Goal: Task Accomplishment & Management: Use online tool/utility

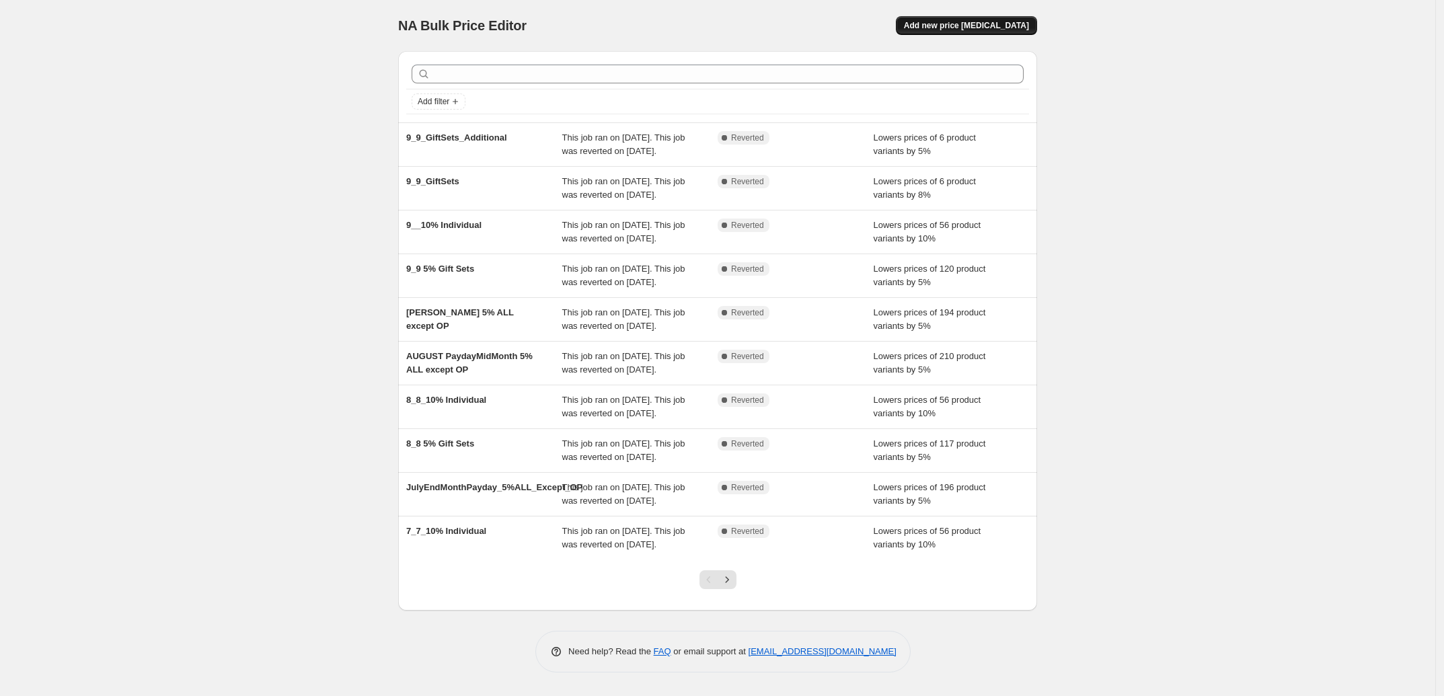
click at [914, 22] on span "Add new price [MEDICAL_DATA]" at bounding box center [966, 25] width 125 height 11
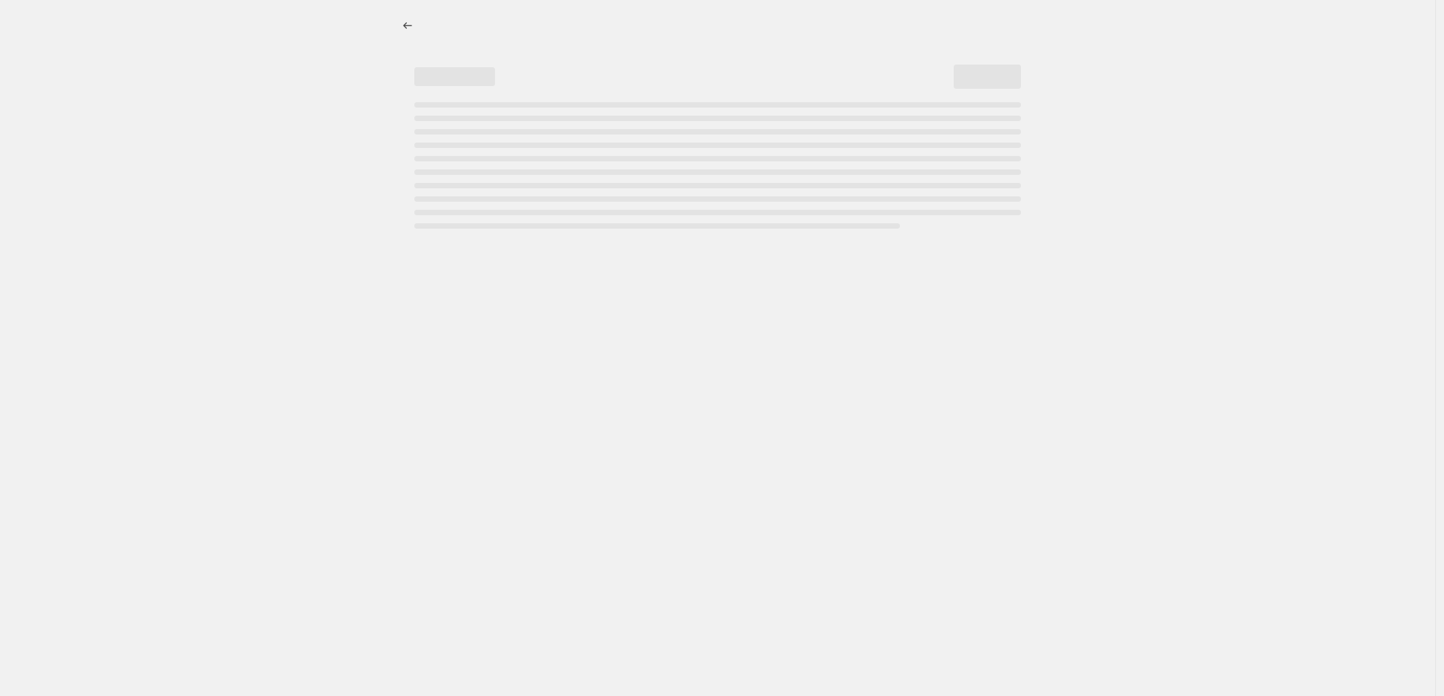
select select "percentage"
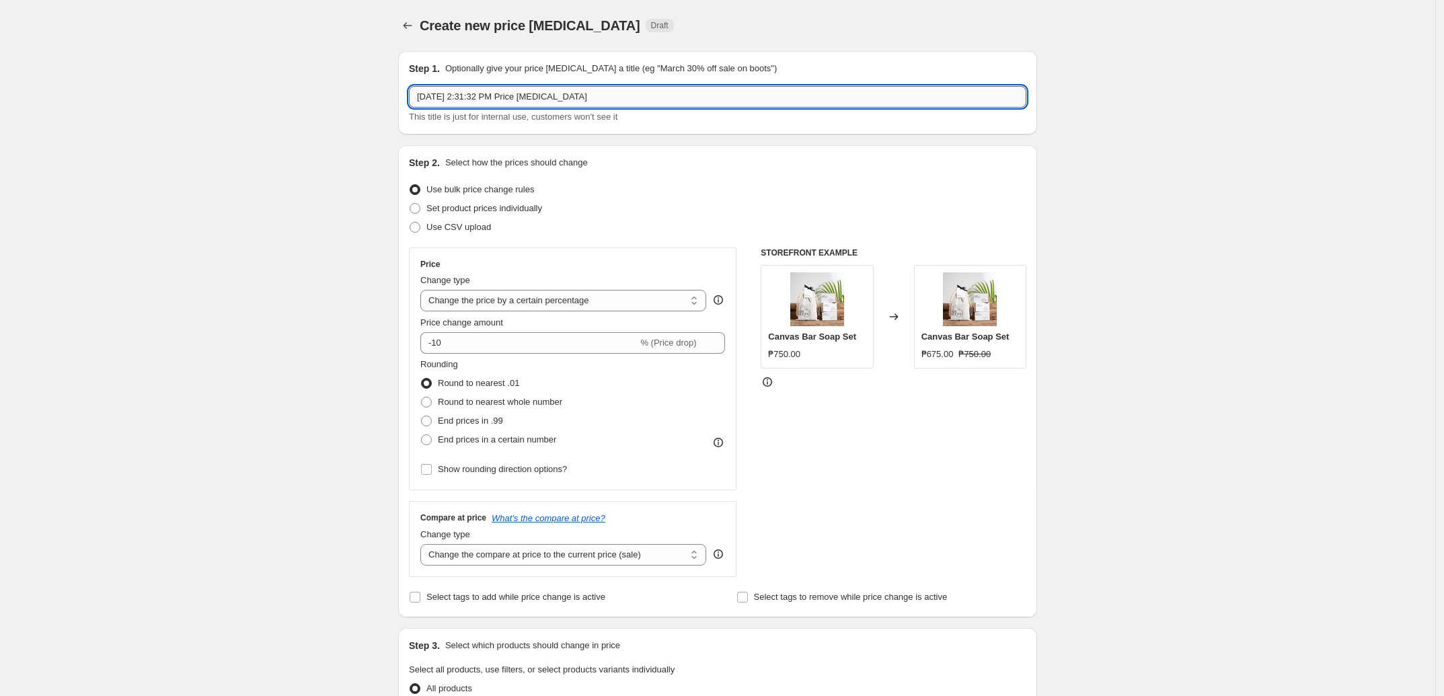
click at [525, 93] on input "[DATE] 2:31:32 PM Price [MEDICAL_DATA]" at bounding box center [717, 97] width 617 height 22
drag, startPoint x: 641, startPoint y: 86, endPoint x: 320, endPoint y: 89, distance: 320.7
click at [320, 89] on div "Create new price [MEDICAL_DATA]. This page is ready Create new price [MEDICAL_D…" at bounding box center [717, 672] width 1435 height 1344
type input "1"
type input "Q"
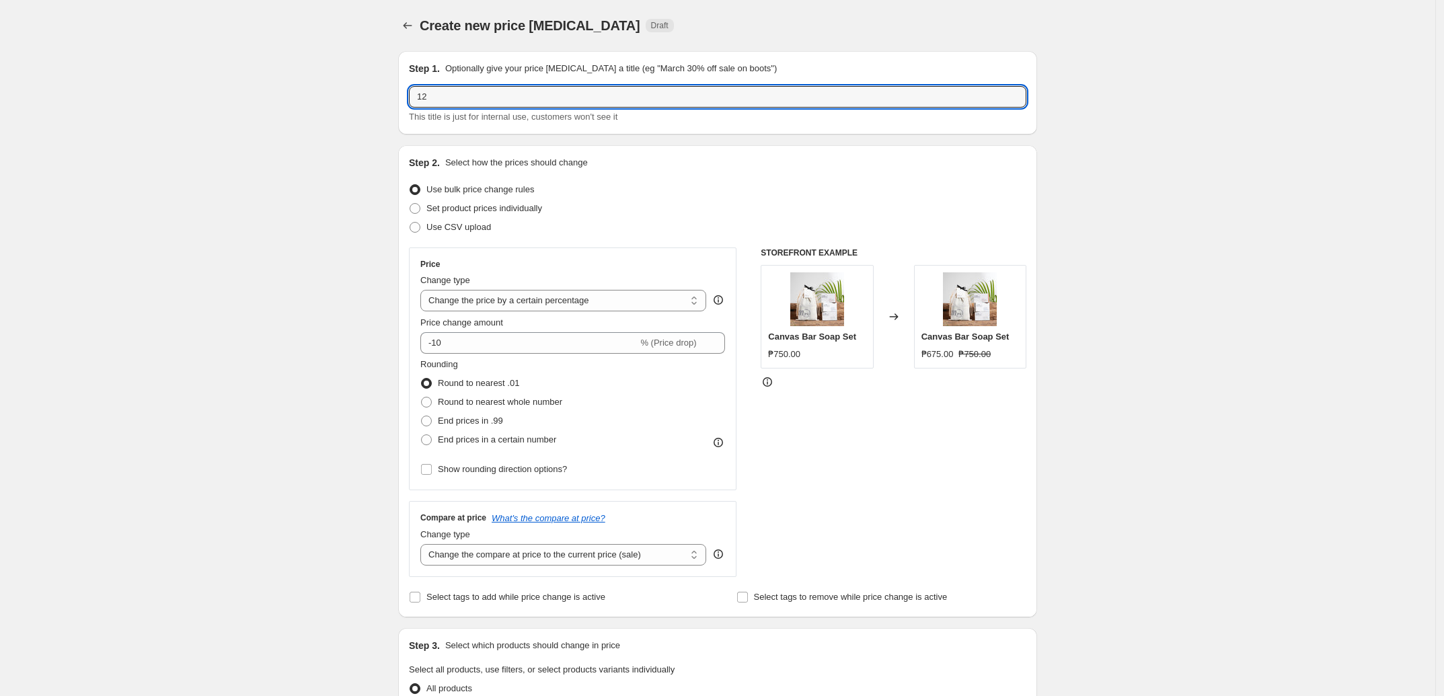
type input "1"
type input "Q"
type input "Week3 12WeeksofXmas"
click at [516, 208] on span "Set product prices individually" at bounding box center [484, 208] width 116 height 10
click at [410, 204] on input "Set product prices individually" at bounding box center [409, 203] width 1 height 1
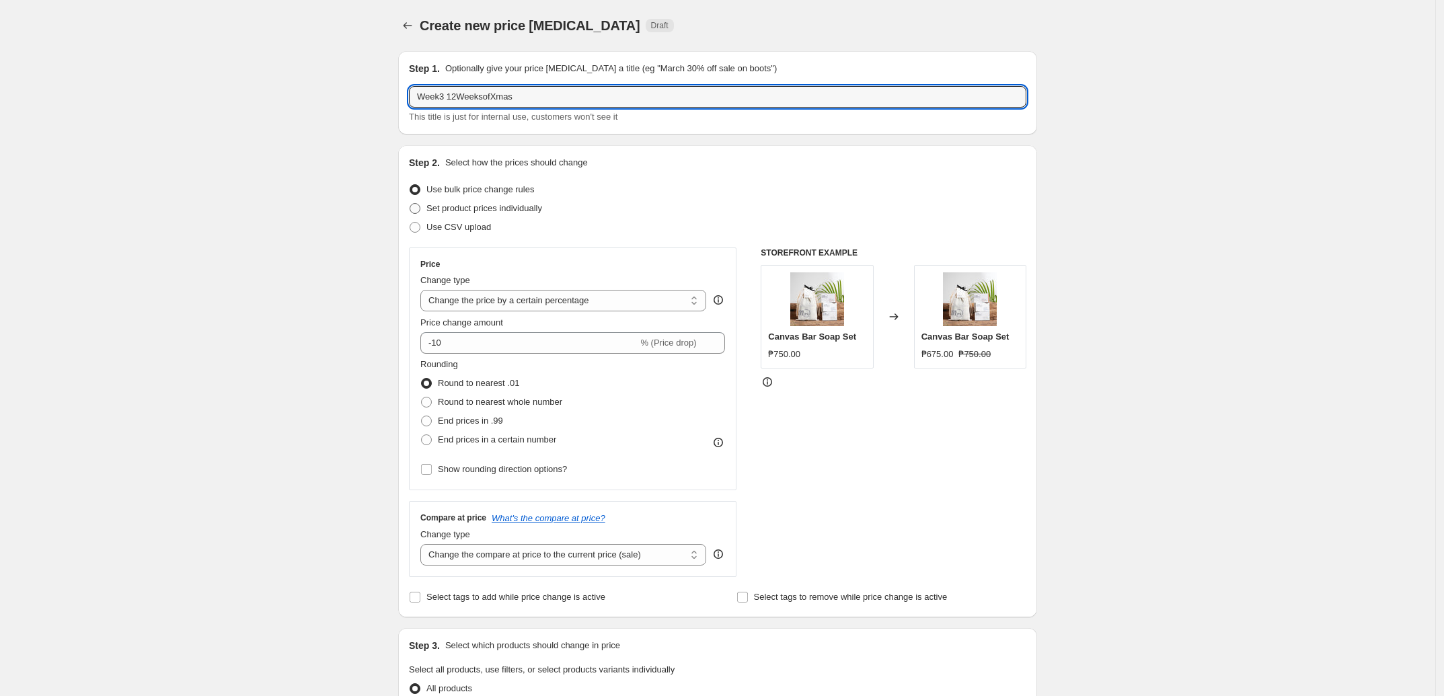
radio input "true"
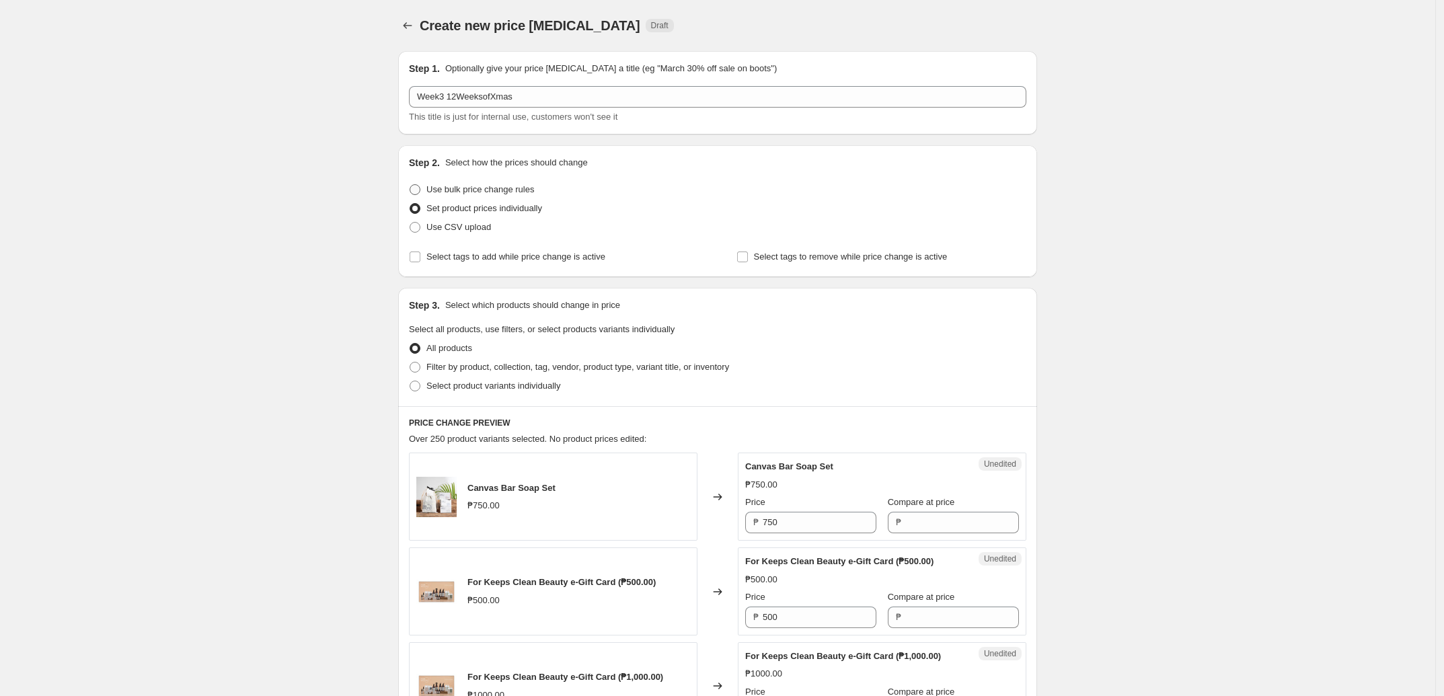
click at [508, 191] on span "Use bulk price change rules" at bounding box center [480, 189] width 108 height 10
click at [410, 185] on input "Use bulk price change rules" at bounding box center [409, 184] width 1 height 1
radio input "true"
select select "percentage"
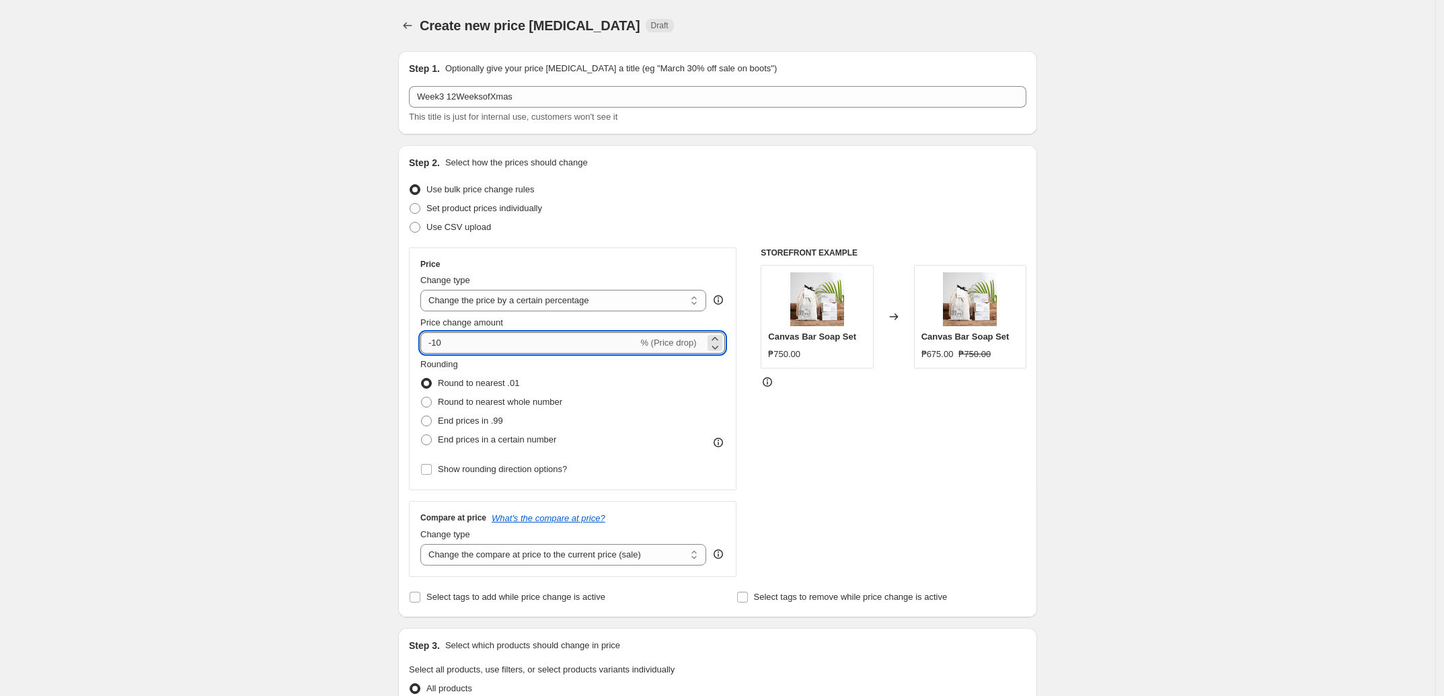
click at [461, 346] on input "-10" at bounding box center [528, 343] width 217 height 22
type input "-12"
click at [244, 336] on div "Create new price [MEDICAL_DATA]. This page is ready Create new price [MEDICAL_D…" at bounding box center [717, 672] width 1435 height 1344
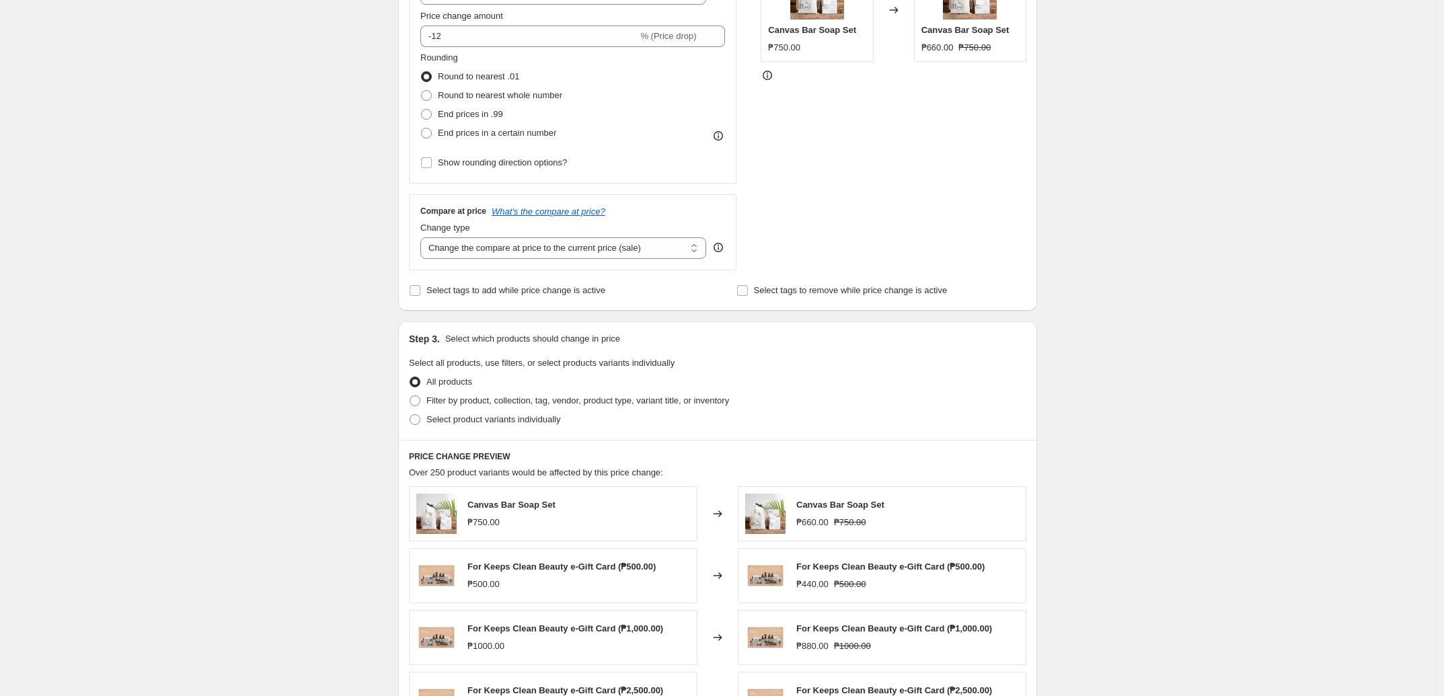
scroll to position [336, 0]
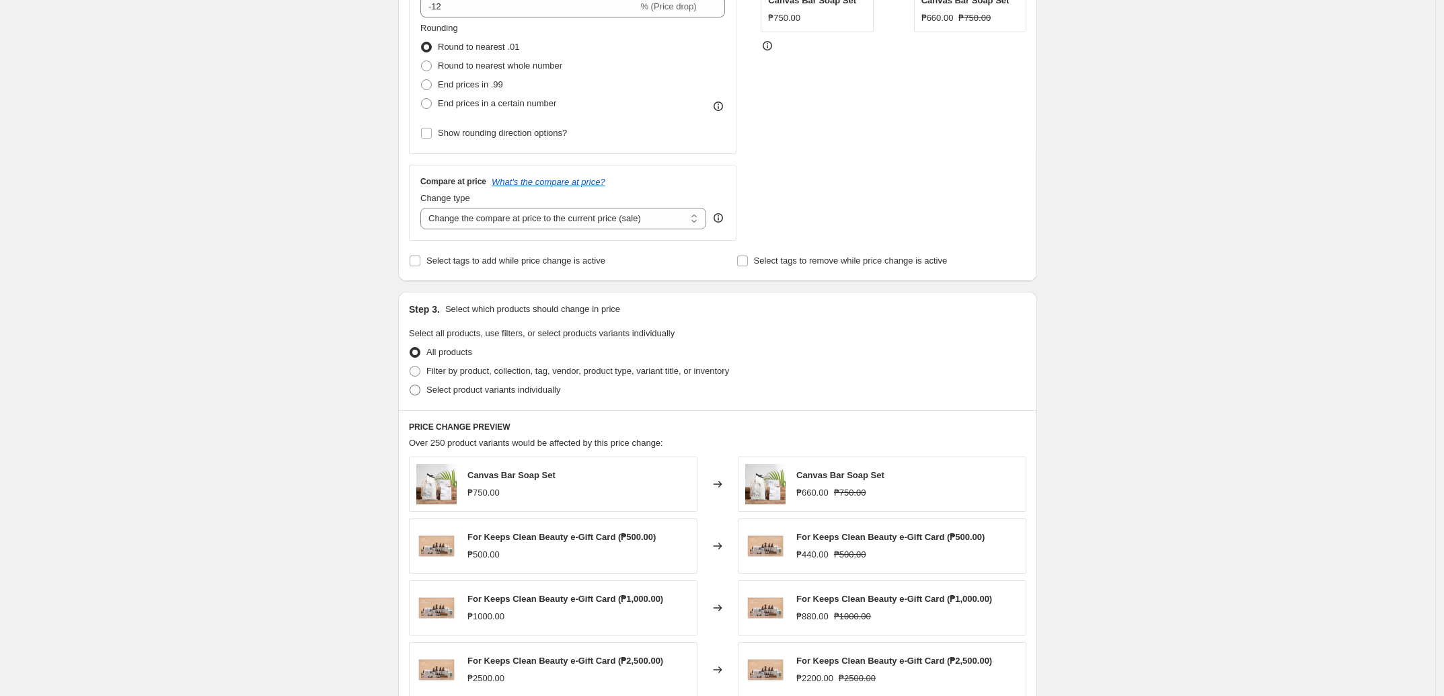
click at [514, 359] on span "Select product variants individually" at bounding box center [493, 390] width 134 height 10
click at [410, 359] on input "Select product variants individually" at bounding box center [409, 385] width 1 height 1
radio input "true"
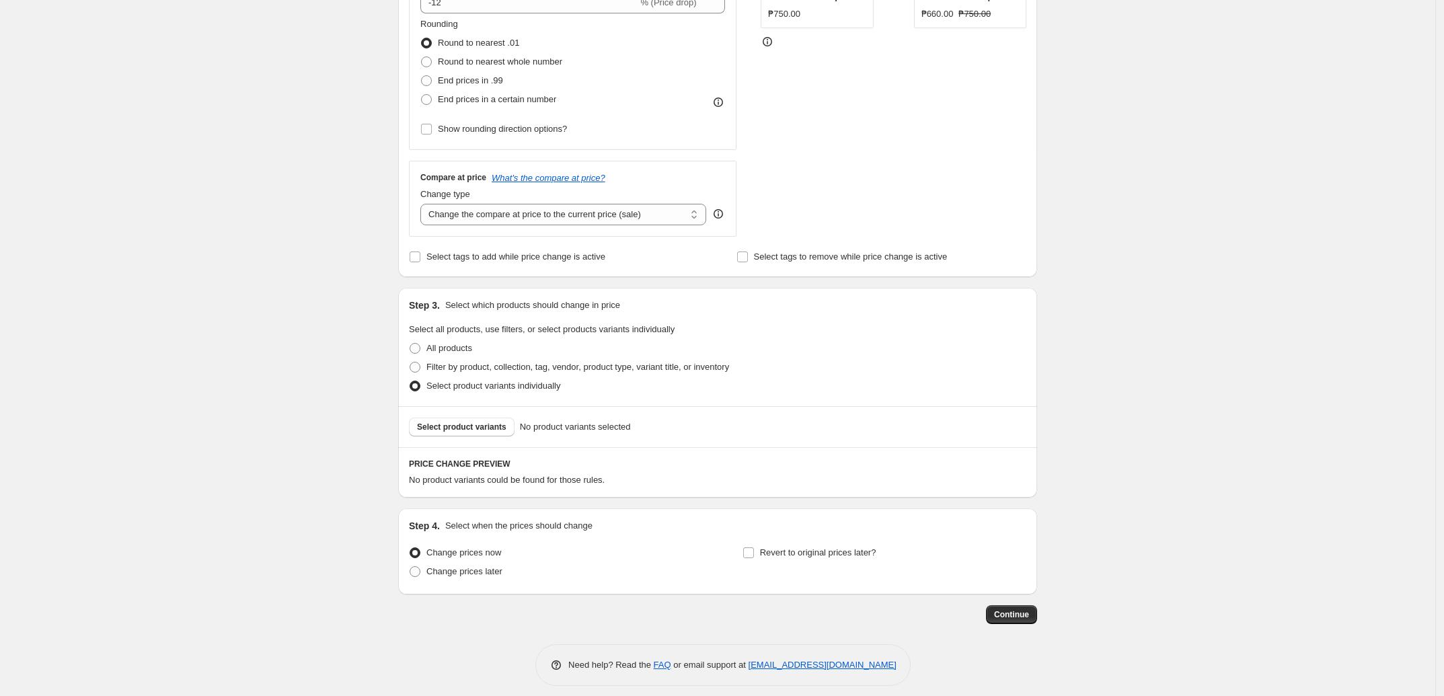
scroll to position [352, 0]
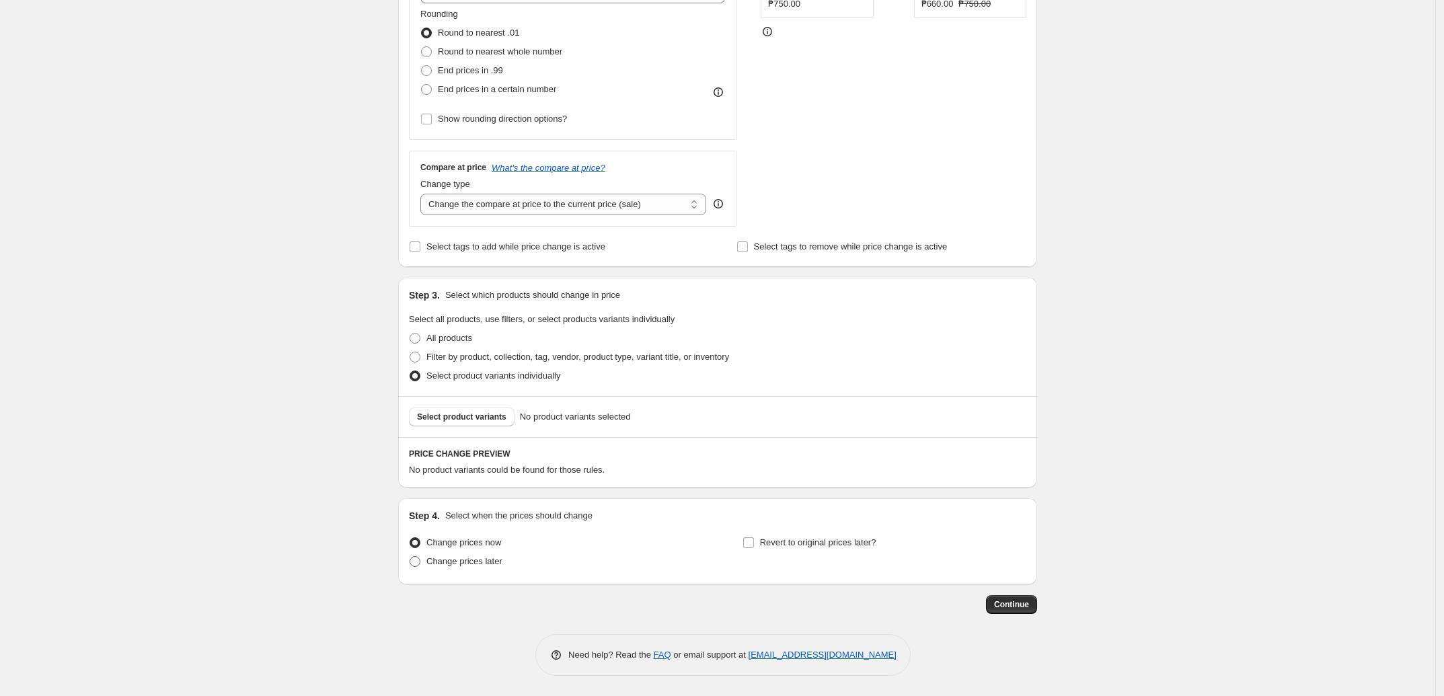
click at [485, 359] on span "Change prices later" at bounding box center [464, 561] width 76 height 10
click at [410, 359] on input "Change prices later" at bounding box center [409, 556] width 1 height 1
radio input "true"
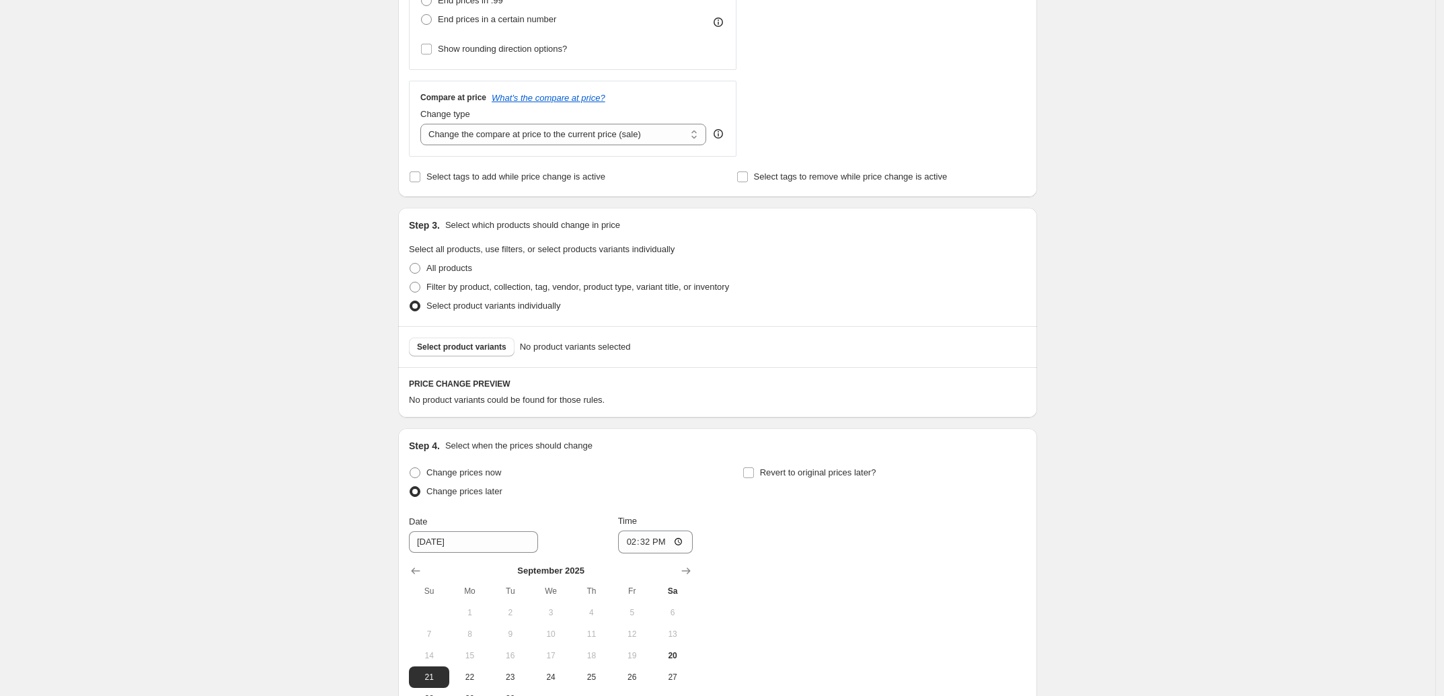
scroll to position [413, 0]
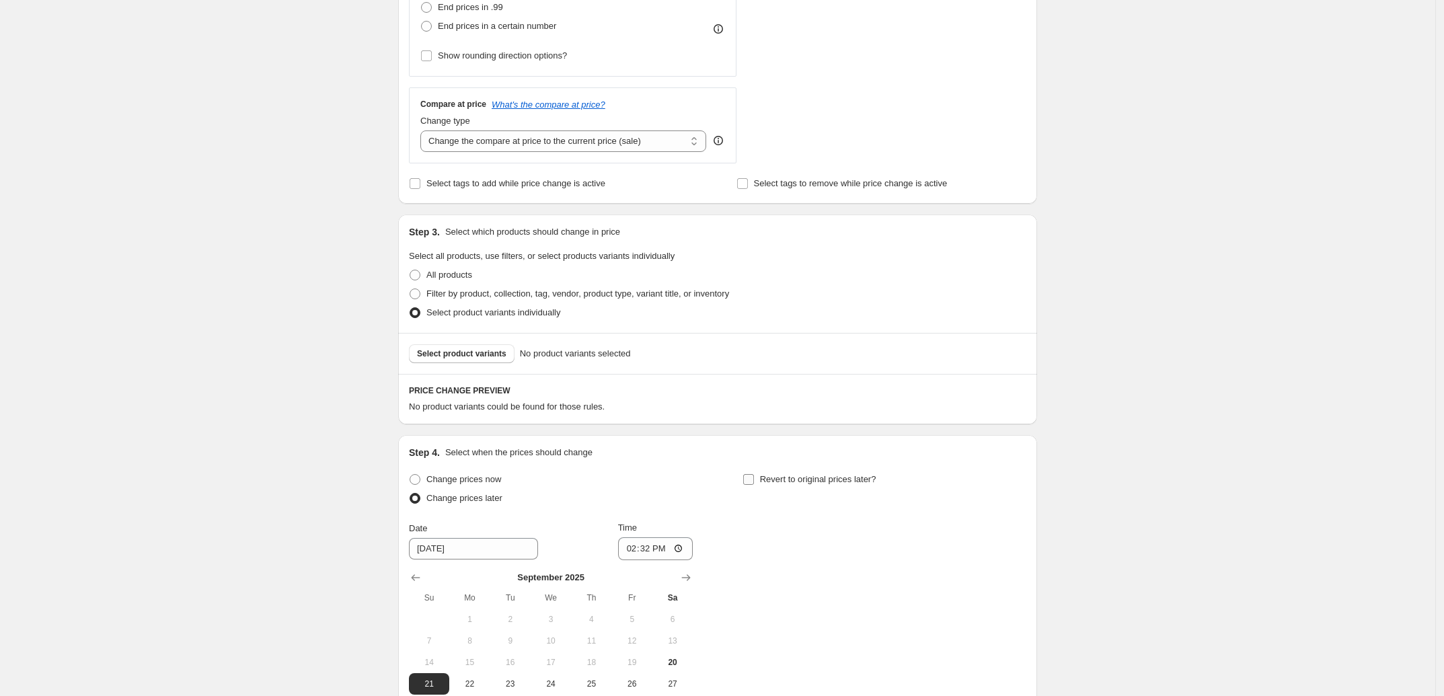
click at [750, 359] on input "Revert to original prices later?" at bounding box center [748, 479] width 11 height 11
checkbox input "true"
click at [476, 359] on button "Select product variants" at bounding box center [462, 353] width 106 height 19
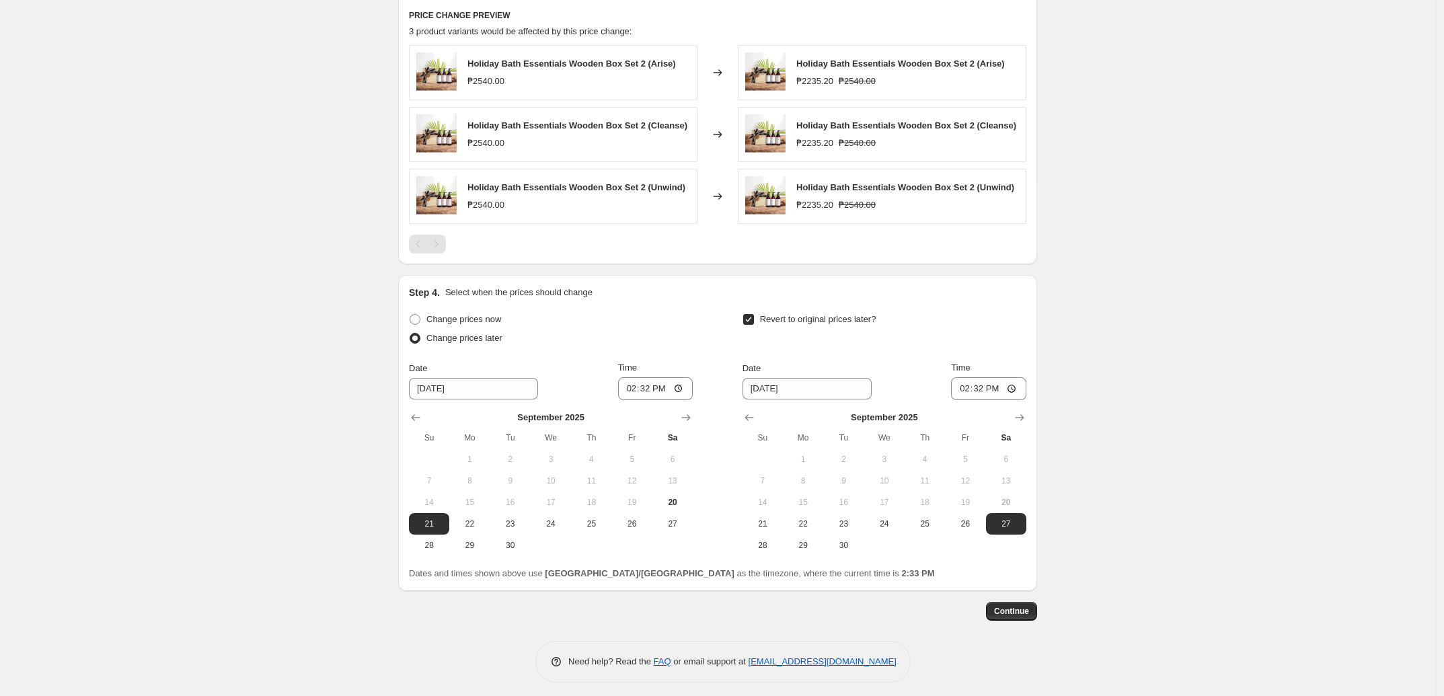
scroll to position [798, 0]
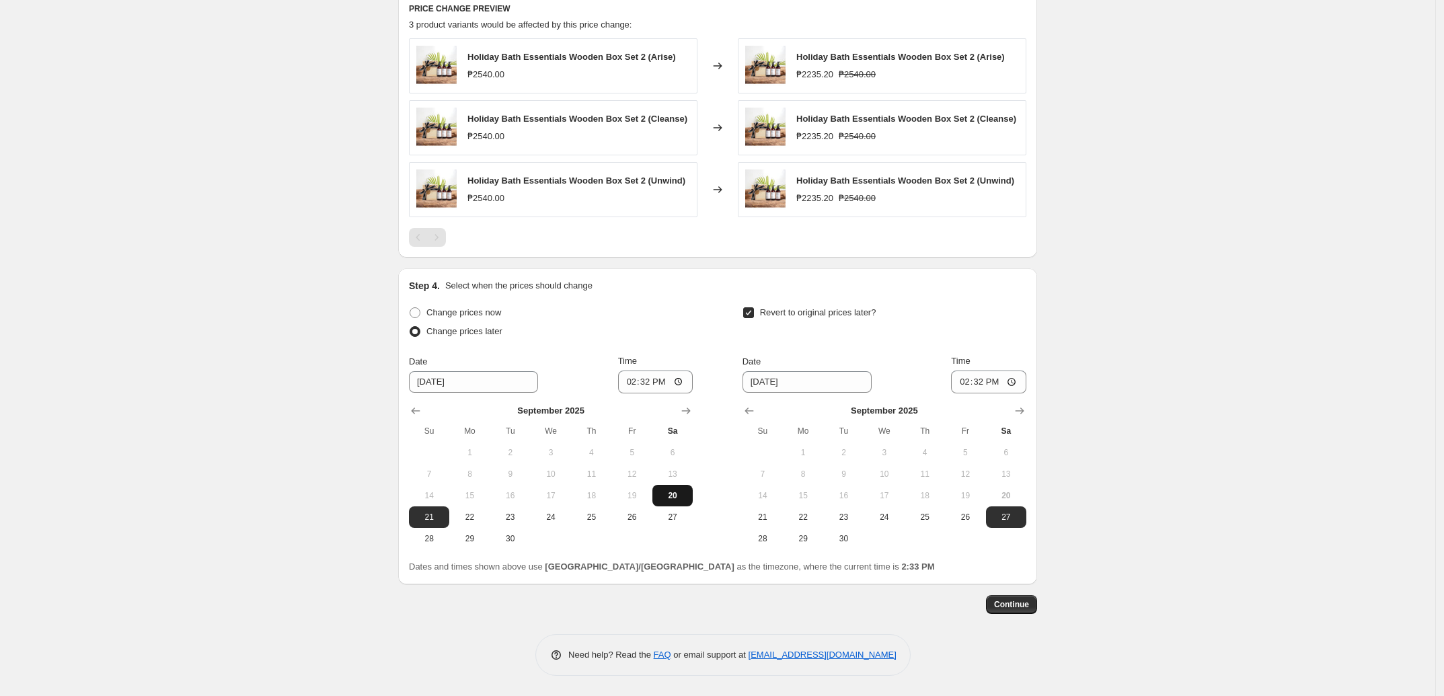
click at [679, 359] on span "20" at bounding box center [673, 495] width 30 height 11
type input "[DATE]"
click at [627, 359] on input "14:32" at bounding box center [655, 381] width 75 height 23
type input "23:58"
click at [914, 359] on span "27" at bounding box center [1006, 517] width 30 height 11
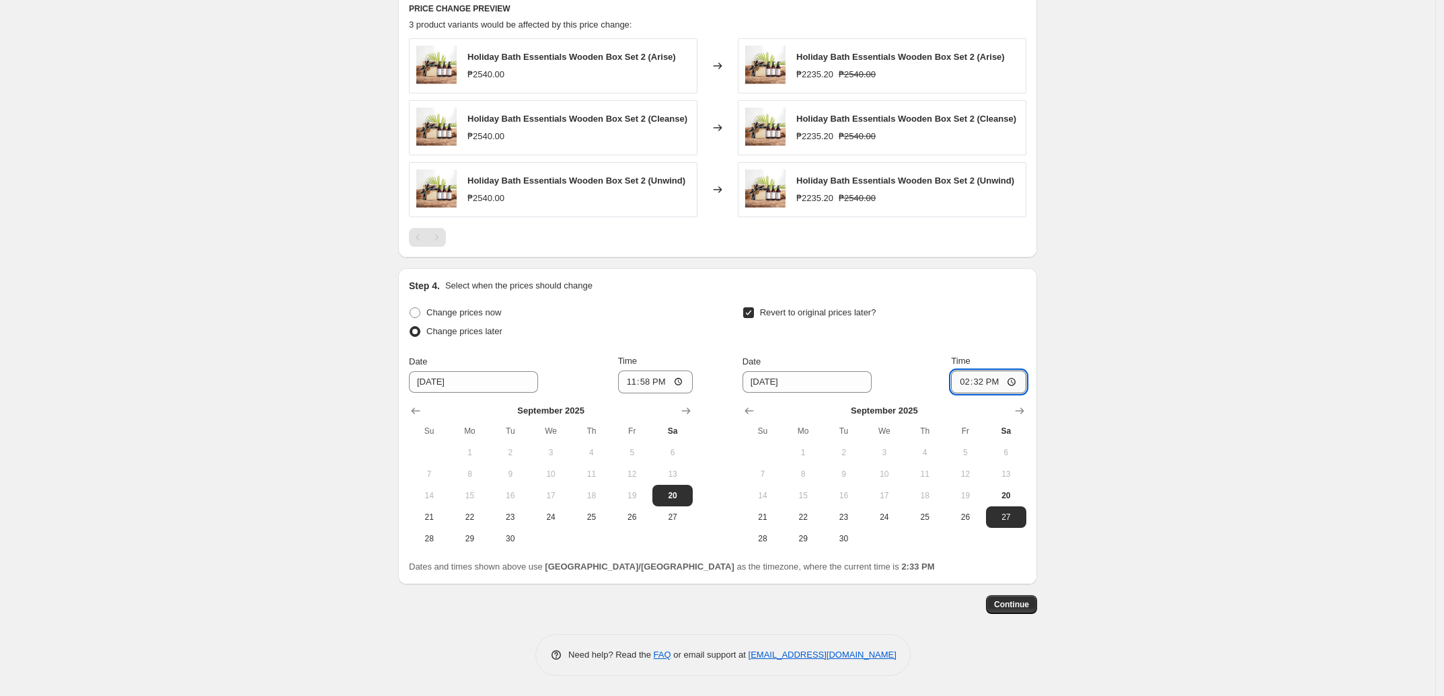
click at [914, 359] on input "14:32" at bounding box center [988, 381] width 75 height 23
type input "23:59"
click at [649, 359] on input "23:58" at bounding box center [655, 381] width 75 height 23
type input "23:59"
click at [914, 359] on span "Continue" at bounding box center [1011, 604] width 35 height 11
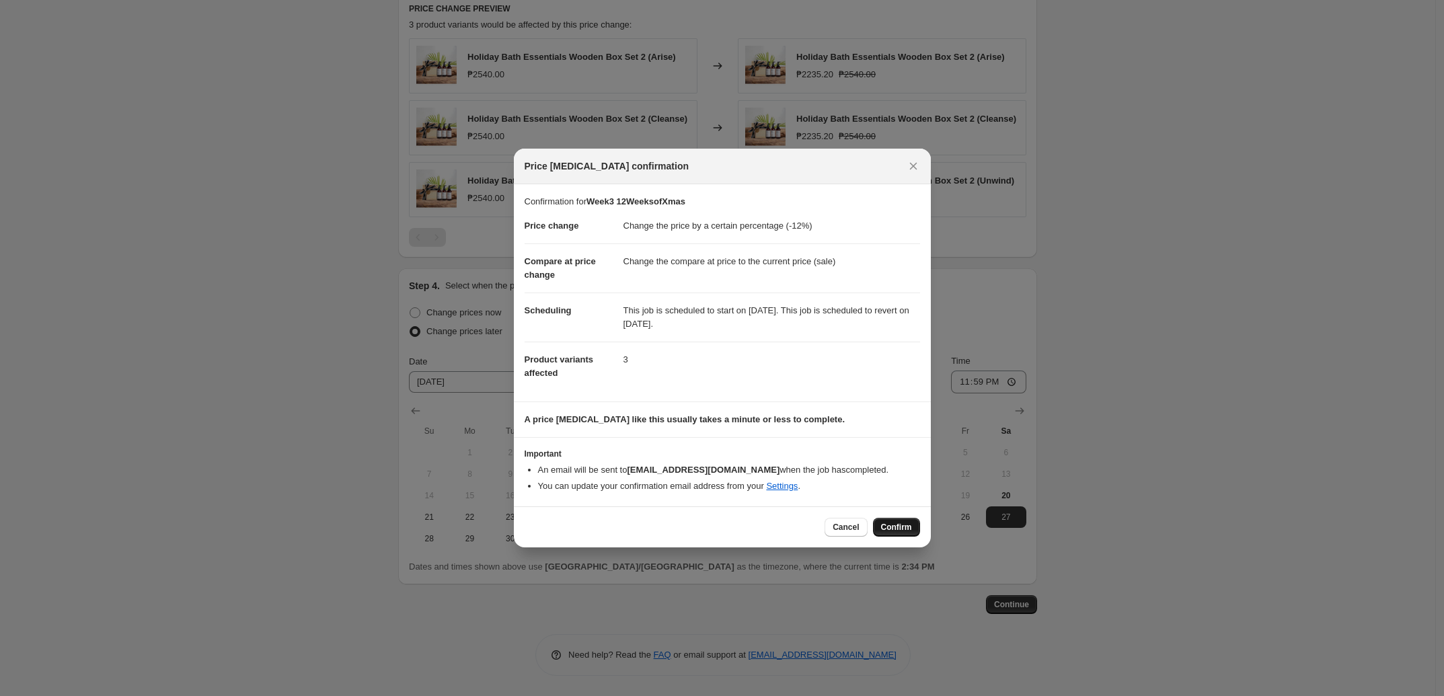
click at [904, 359] on span "Confirm" at bounding box center [896, 527] width 31 height 11
